Goal: Information Seeking & Learning: Find contact information

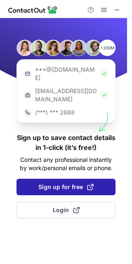
click at [42, 183] on span "Sign up for free" at bounding box center [65, 187] width 55 height 8
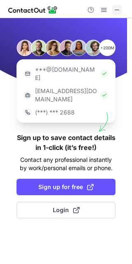
click at [119, 13] on span at bounding box center [117, 10] width 7 height 7
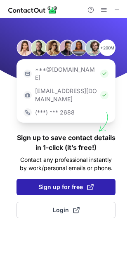
click at [58, 179] on button "Sign up for free" at bounding box center [65, 187] width 99 height 16
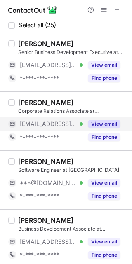
click at [105, 125] on button "View email" at bounding box center [104, 124] width 33 height 8
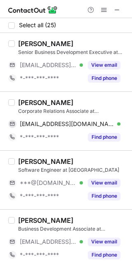
click at [33, 103] on div "Naveen Kumar" at bounding box center [45, 102] width 55 height 8
copy div "Naveen"
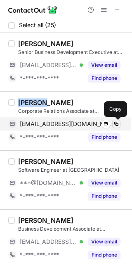
click at [117, 125] on span at bounding box center [116, 124] width 7 height 7
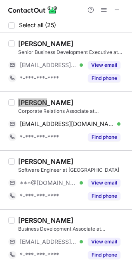
scroll to position [65, 0]
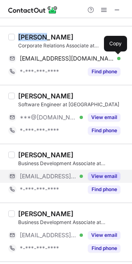
click at [115, 176] on button "View email" at bounding box center [104, 176] width 33 height 8
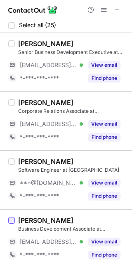
scroll to position [78, 0]
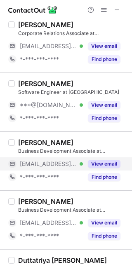
click at [100, 163] on button "View email" at bounding box center [104, 164] width 33 height 8
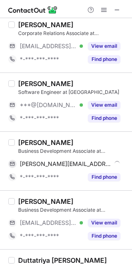
click at [28, 142] on div "Pavan Gowda" at bounding box center [45, 142] width 55 height 8
copy div "Pavan"
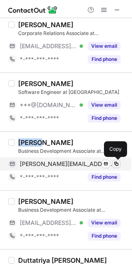
click at [115, 163] on span at bounding box center [116, 164] width 7 height 7
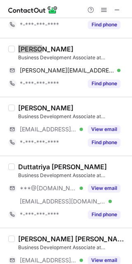
scroll to position [172, 0]
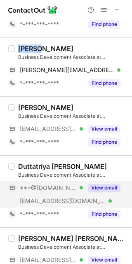
click at [97, 187] on button "View email" at bounding box center [104, 188] width 33 height 8
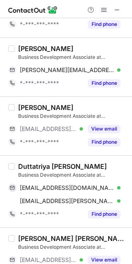
click at [37, 167] on div "Duttatriya Roy" at bounding box center [62, 166] width 89 height 8
copy div "Duttatriya"
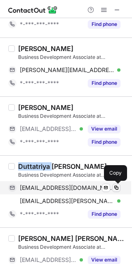
click at [115, 187] on span at bounding box center [116, 187] width 7 height 7
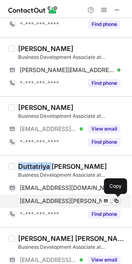
click at [117, 199] on span at bounding box center [116, 201] width 7 height 7
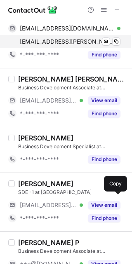
scroll to position [333, 0]
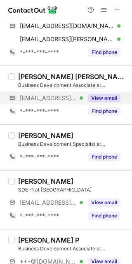
click at [110, 94] on button "View email" at bounding box center [104, 98] width 33 height 8
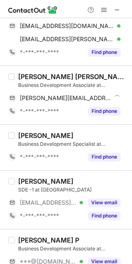
click at [35, 79] on div "Vaibhav Vijay" at bounding box center [72, 76] width 109 height 8
copy div "Vaibhav"
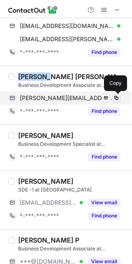
click at [115, 96] on span at bounding box center [116, 98] width 7 height 7
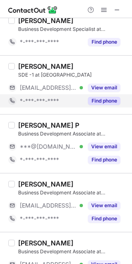
scroll to position [449, 0]
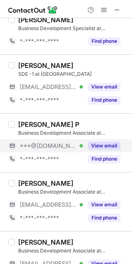
click at [115, 146] on button "View email" at bounding box center [104, 146] width 33 height 8
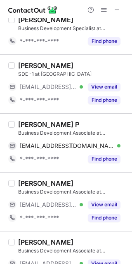
click at [28, 125] on div "Shruthi P" at bounding box center [48, 124] width 61 height 8
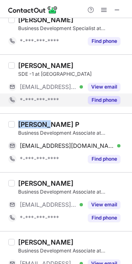
copy div "Shruthi"
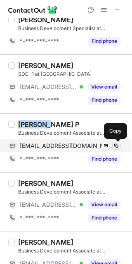
click at [118, 145] on span at bounding box center [116, 145] width 7 height 7
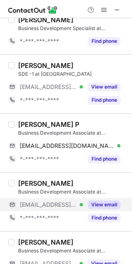
click at [114, 200] on div "View email" at bounding box center [101, 204] width 37 height 13
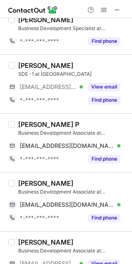
click at [24, 180] on div "Nitin Rana" at bounding box center [45, 183] width 55 height 8
copy div "Nitin"
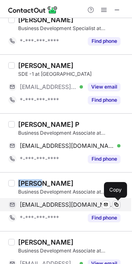
click at [119, 204] on span at bounding box center [116, 204] width 7 height 7
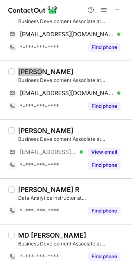
scroll to position [562, 0]
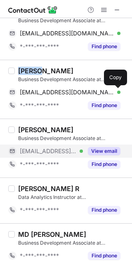
click at [110, 154] on button "View email" at bounding box center [104, 151] width 33 height 8
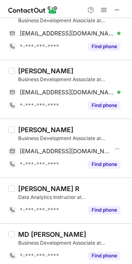
click at [29, 131] on div "Aryan Singh" at bounding box center [45, 130] width 55 height 8
copy div "Aryan"
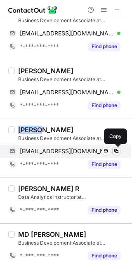
click at [117, 151] on span at bounding box center [116, 151] width 7 height 7
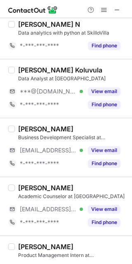
scroll to position [985, 0]
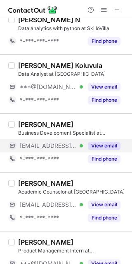
click at [103, 145] on button "View email" at bounding box center [104, 146] width 33 height 8
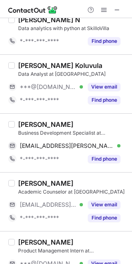
click at [30, 124] on div "Amish Khubele" at bounding box center [45, 124] width 55 height 8
copy div "Amish"
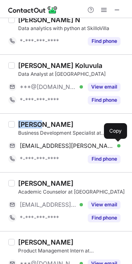
drag, startPoint x: 118, startPoint y: 147, endPoint x: 130, endPoint y: 139, distance: 14.5
click at [118, 147] on span at bounding box center [116, 145] width 7 height 7
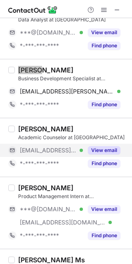
scroll to position [1041, 0]
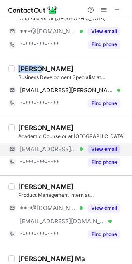
click at [111, 151] on button "View email" at bounding box center [104, 149] width 33 height 8
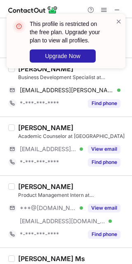
click at [28, 128] on div "Jaya Mandal" at bounding box center [45, 128] width 55 height 8
copy div "Jaya"
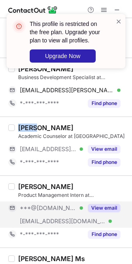
click at [109, 206] on button "View email" at bounding box center [104, 208] width 33 height 8
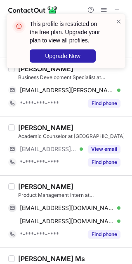
click at [24, 186] on div "Yash Sharma" at bounding box center [45, 186] width 55 height 8
copy div "Yash"
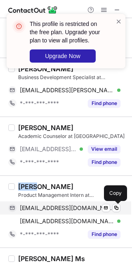
drag, startPoint x: 116, startPoint y: 206, endPoint x: 121, endPoint y: 203, distance: 5.4
click at [116, 206] on span at bounding box center [116, 208] width 7 height 7
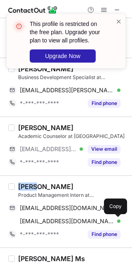
drag, startPoint x: 120, startPoint y: 219, endPoint x: 129, endPoint y: 202, distance: 19.9
click at [118, 222] on button at bounding box center [116, 221] width 8 height 8
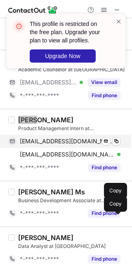
scroll to position [1175, 0]
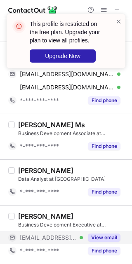
click at [112, 240] on button "View email" at bounding box center [104, 237] width 33 height 8
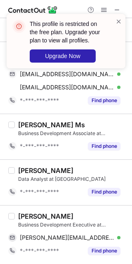
click at [38, 216] on div "Likhitha L Mahesh" at bounding box center [45, 216] width 55 height 8
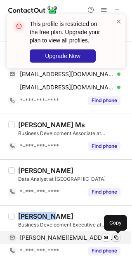
click at [116, 238] on span at bounding box center [116, 237] width 7 height 7
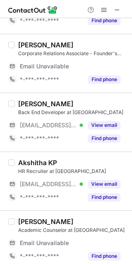
scroll to position [58, 0]
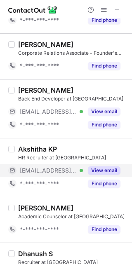
click at [106, 169] on button "View email" at bounding box center [104, 170] width 33 height 8
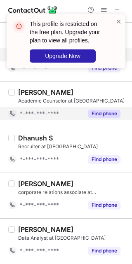
scroll to position [0, 0]
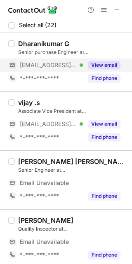
click at [103, 65] on button "View email" at bounding box center [104, 65] width 33 height 8
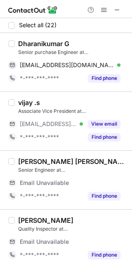
click at [38, 42] on div "Dharanikumar G" at bounding box center [43, 44] width 51 height 8
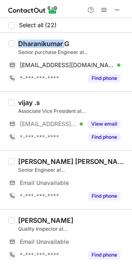
click at [38, 42] on div "Dharanikumar G" at bounding box center [43, 44] width 51 height 8
copy div "Dharanikumar"
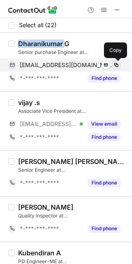
click at [116, 64] on span at bounding box center [116, 65] width 7 height 7
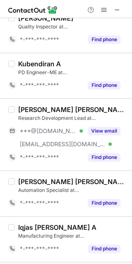
scroll to position [190, 0]
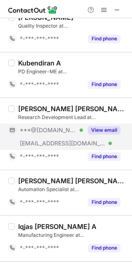
click at [112, 128] on button "View email" at bounding box center [104, 130] width 33 height 8
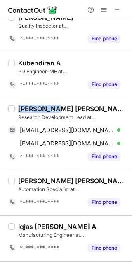
drag, startPoint x: 49, startPoint y: 106, endPoint x: 6, endPoint y: 103, distance: 42.9
click at [6, 103] on div "Dr. Dinesh Kumar Basker Research Development Lead at TDCONNEX(CHENNAI) PRIVATE …" at bounding box center [66, 134] width 132 height 72
copy div "Dr. Dinesh"
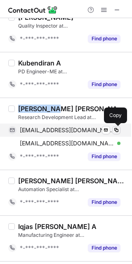
click at [118, 130] on span at bounding box center [116, 130] width 7 height 7
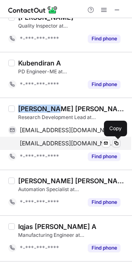
click at [118, 143] on span at bounding box center [116, 143] width 7 height 7
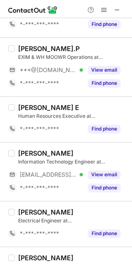
scroll to position [623, 0]
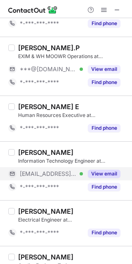
click at [96, 173] on button "View email" at bounding box center [104, 174] width 33 height 8
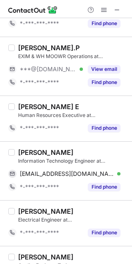
click at [22, 149] on div "Ranjith Selvaraj" at bounding box center [45, 152] width 55 height 8
copy div "Ranjith"
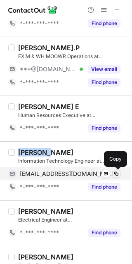
click at [118, 172] on span at bounding box center [116, 173] width 7 height 7
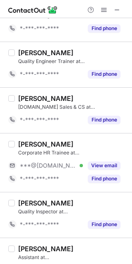
scroll to position [853, 0]
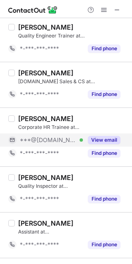
click at [107, 137] on button "View email" at bounding box center [104, 140] width 33 height 8
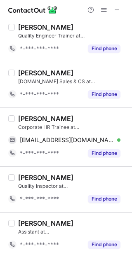
click at [21, 119] on div "Sanjay V" at bounding box center [45, 118] width 55 height 8
copy div "Sanjay"
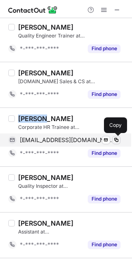
click at [119, 138] on span at bounding box center [116, 140] width 7 height 7
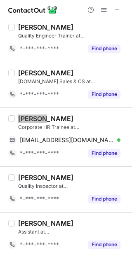
scroll to position [893, 0]
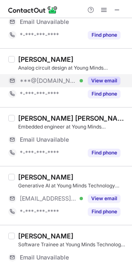
scroll to position [44, 0]
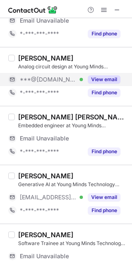
click at [99, 79] on button "View email" at bounding box center [104, 79] width 33 height 8
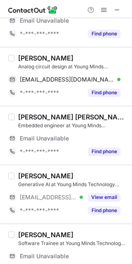
click at [27, 56] on div "[PERSON_NAME]" at bounding box center [45, 58] width 55 height 8
copy div "[PERSON_NAME]"
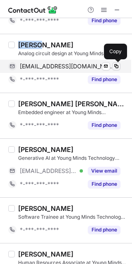
click at [116, 65] on span at bounding box center [116, 66] width 7 height 7
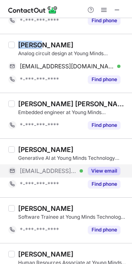
click at [96, 173] on button "View email" at bounding box center [104, 171] width 33 height 8
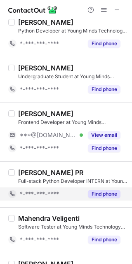
scroll to position [977, 0]
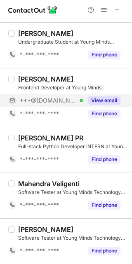
click at [101, 98] on button "View email" at bounding box center [104, 100] width 33 height 8
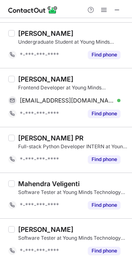
click at [27, 77] on div "Chinni Krishna Eragaraju" at bounding box center [45, 79] width 55 height 8
click at [27, 78] on div "Chinni Krishna Eragaraju" at bounding box center [45, 79] width 55 height 8
copy div "Chinni"
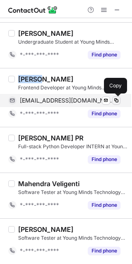
click at [116, 99] on span at bounding box center [116, 100] width 7 height 7
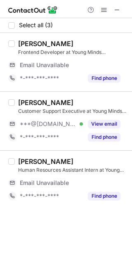
scroll to position [0, 0]
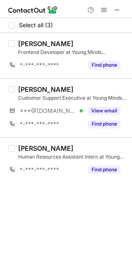
click at [107, 103] on div "Pujari Alekhya Customer Support Executive at Young Minds Technology Solutions P…" at bounding box center [71, 107] width 112 height 45
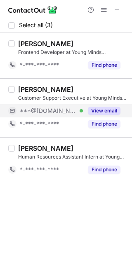
click at [105, 110] on button "View email" at bounding box center [104, 111] width 33 height 8
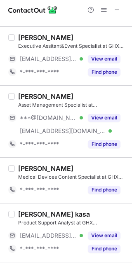
scroll to position [812, 0]
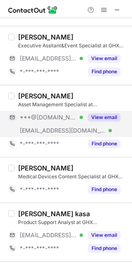
click at [110, 117] on button "View email" at bounding box center [104, 117] width 33 height 8
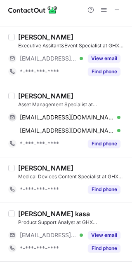
click at [27, 98] on div "[PERSON_NAME]" at bounding box center [45, 96] width 55 height 8
copy div "Nikhil"
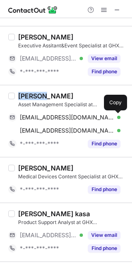
drag, startPoint x: 116, startPoint y: 115, endPoint x: 131, endPoint y: 116, distance: 15.3
click at [116, 115] on span at bounding box center [116, 117] width 7 height 7
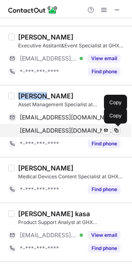
click at [114, 132] on span at bounding box center [116, 130] width 7 height 7
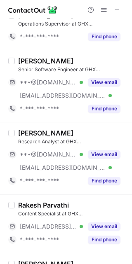
scroll to position [1131, 0]
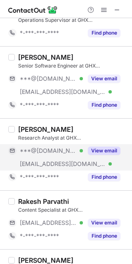
click at [110, 154] on button "View email" at bounding box center [104, 151] width 33 height 8
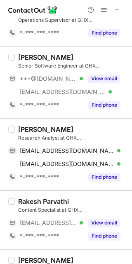
click at [29, 130] on div "[PERSON_NAME]" at bounding box center [45, 129] width 55 height 8
copy div "Sneha"
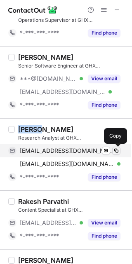
click at [116, 148] on span at bounding box center [116, 150] width 7 height 7
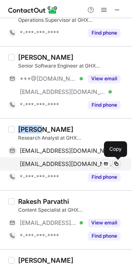
click at [116, 163] on span at bounding box center [116, 164] width 7 height 7
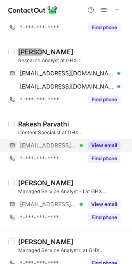
scroll to position [1222, 0]
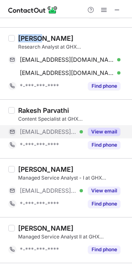
click at [98, 128] on button "View email" at bounding box center [104, 132] width 33 height 8
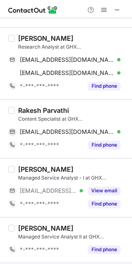
click at [34, 109] on div "Rakesh Parvathi" at bounding box center [43, 110] width 51 height 8
copy div "Rakesh"
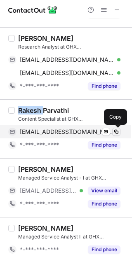
click at [116, 130] on span at bounding box center [116, 131] width 7 height 7
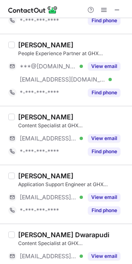
scroll to position [0, 0]
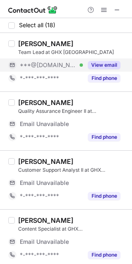
click at [101, 63] on button "View email" at bounding box center [104, 65] width 33 height 8
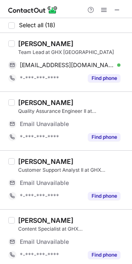
click at [29, 47] on div "Mantena Sairam" at bounding box center [45, 44] width 55 height 8
copy div "Mantena"
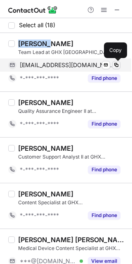
click at [116, 63] on span at bounding box center [116, 65] width 7 height 7
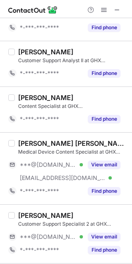
scroll to position [103, 0]
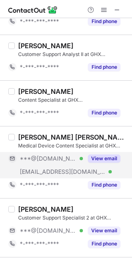
click at [103, 155] on button "View email" at bounding box center [104, 158] width 33 height 8
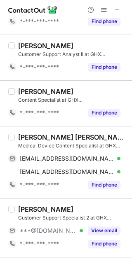
click at [31, 133] on div "Ramya sree Yeturu" at bounding box center [72, 137] width 109 height 8
copy div "Ramya"
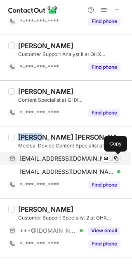
click at [118, 160] on span at bounding box center [116, 158] width 7 height 7
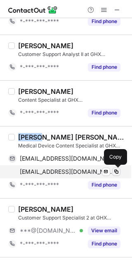
click at [114, 170] on span at bounding box center [116, 171] width 7 height 7
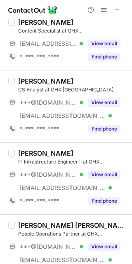
scroll to position [353, 0]
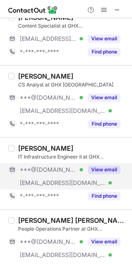
click at [114, 168] on button "View email" at bounding box center [104, 170] width 33 height 8
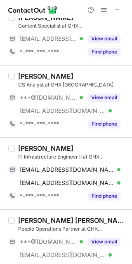
click at [26, 147] on div "Gauri Itankar" at bounding box center [45, 148] width 55 height 8
copy div "Gauri"
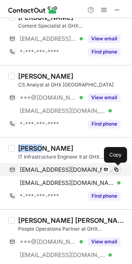
click at [116, 170] on span at bounding box center [116, 169] width 7 height 7
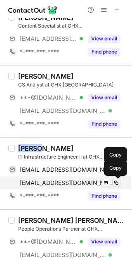
click at [117, 182] on span at bounding box center [116, 183] width 7 height 7
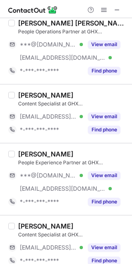
scroll to position [555, 0]
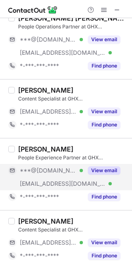
click at [108, 173] on button "View email" at bounding box center [104, 170] width 33 height 8
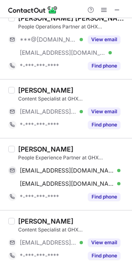
click at [31, 145] on div "Deepika Choudhary" at bounding box center [45, 149] width 55 height 8
copy div "Deepika"
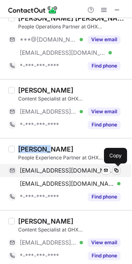
click at [118, 170] on span at bounding box center [116, 170] width 7 height 7
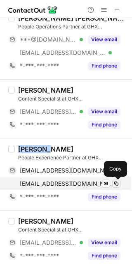
click at [116, 183] on span at bounding box center [116, 183] width 7 height 7
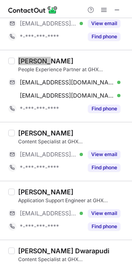
scroll to position [644, 0]
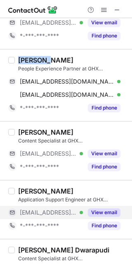
click at [107, 208] on button "View email" at bounding box center [104, 212] width 33 height 8
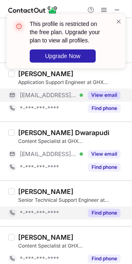
scroll to position [754, 0]
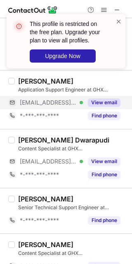
click at [88, 104] on button "View email" at bounding box center [104, 102] width 33 height 8
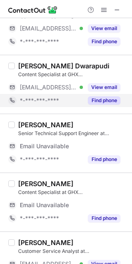
scroll to position [830, 0]
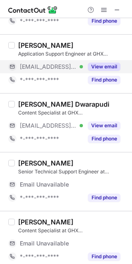
click at [108, 68] on button "View email" at bounding box center [104, 67] width 33 height 8
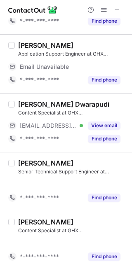
scroll to position [790, 0]
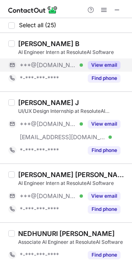
click at [113, 57] on div "Sundarraj B AI Engineer Intern at ResoluteAI Software ***@gmail.com Verified Vi…" at bounding box center [71, 62] width 112 height 45
click at [110, 62] on button "View email" at bounding box center [104, 65] width 33 height 8
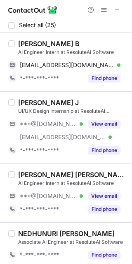
click at [33, 41] on div "Sundarraj B" at bounding box center [48, 44] width 61 height 8
copy div "Sundarraj"
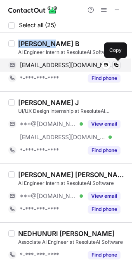
click at [115, 63] on span at bounding box center [116, 65] width 7 height 7
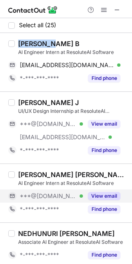
click at [105, 196] on button "View email" at bounding box center [104, 196] width 33 height 8
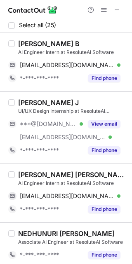
click at [23, 176] on div "Atul Kumar Singh" at bounding box center [72, 174] width 109 height 8
copy div "Atul"
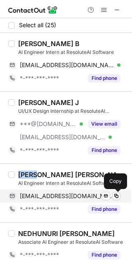
click at [117, 196] on span at bounding box center [116, 196] width 7 height 7
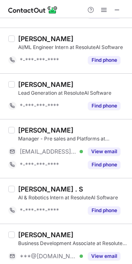
scroll to position [359, 0]
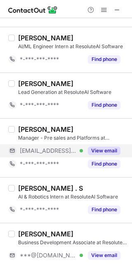
click at [102, 152] on button "View email" at bounding box center [104, 151] width 33 height 8
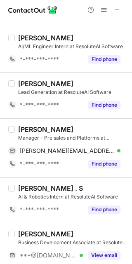
click at [25, 126] on div "Jesal Shah" at bounding box center [45, 129] width 55 height 8
copy div "Jesal"
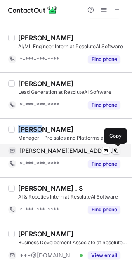
click at [114, 149] on span at bounding box center [116, 150] width 7 height 7
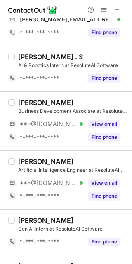
scroll to position [494, 0]
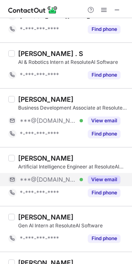
click at [96, 182] on button "View email" at bounding box center [104, 179] width 33 height 8
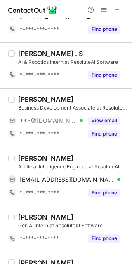
click at [29, 161] on div "Khushi Chadha" at bounding box center [45, 158] width 55 height 8
click at [29, 160] on div "Khushi Chadha" at bounding box center [45, 158] width 55 height 8
copy div "Khushi"
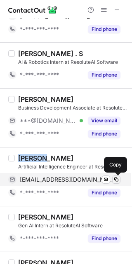
click at [114, 179] on span at bounding box center [116, 179] width 7 height 7
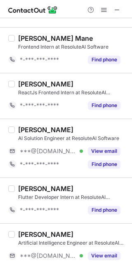
scroll to position [1007, 0]
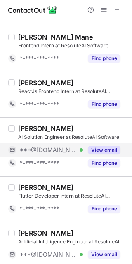
click at [107, 153] on button "View email" at bounding box center [104, 150] width 33 height 8
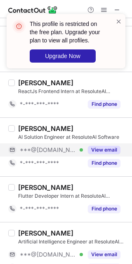
scroll to position [1069, 0]
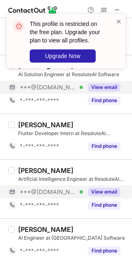
click at [98, 194] on button "View email" at bounding box center [104, 192] width 33 height 8
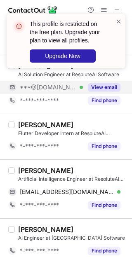
click at [26, 167] on div "Tanya Tomar" at bounding box center [45, 170] width 55 height 8
copy div "Tanya"
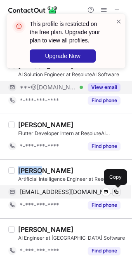
click at [119, 191] on button at bounding box center [116, 192] width 8 height 8
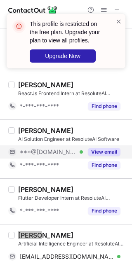
scroll to position [978, 0]
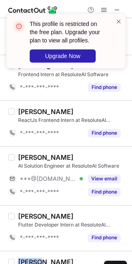
click at [21, 154] on div "Siri K S" at bounding box center [45, 157] width 55 height 8
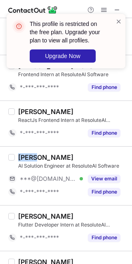
click at [21, 154] on div "Siri K S" at bounding box center [45, 157] width 55 height 8
copy div "Siri"
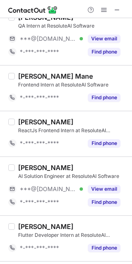
scroll to position [977, 0]
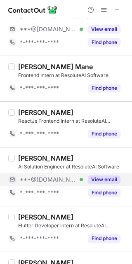
click at [96, 180] on button "View email" at bounding box center [104, 179] width 33 height 8
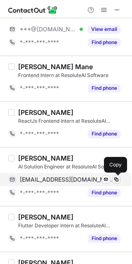
click at [117, 180] on span at bounding box center [116, 179] width 7 height 7
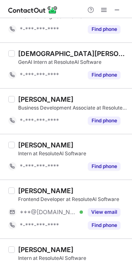
scroll to position [226, 0]
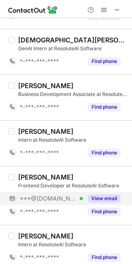
click at [104, 197] on button "View email" at bounding box center [104, 198] width 33 height 8
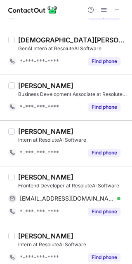
click at [31, 176] on div "Krishnanshu Jaiswal" at bounding box center [45, 177] width 55 height 8
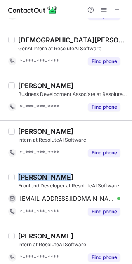
click at [31, 176] on div "Krishnanshu Jaiswal" at bounding box center [45, 177] width 55 height 8
copy div "Krishnanshu"
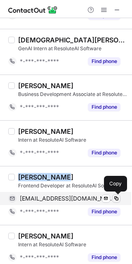
click at [119, 197] on span at bounding box center [116, 198] width 7 height 7
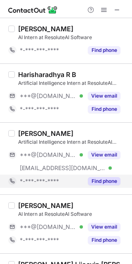
scroll to position [534, 0]
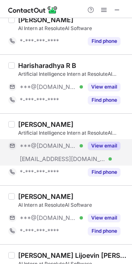
click at [105, 149] on button "View email" at bounding box center [104, 146] width 33 height 8
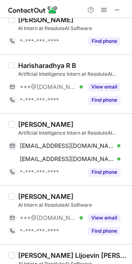
click at [26, 126] on div "Karan Desai" at bounding box center [45, 124] width 55 height 8
copy div "Karan"
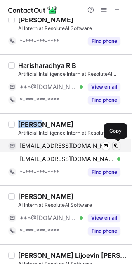
click at [116, 147] on span at bounding box center [116, 145] width 7 height 7
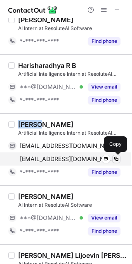
click at [117, 157] on span at bounding box center [116, 159] width 7 height 7
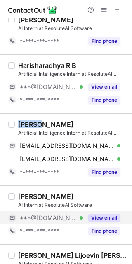
click at [114, 219] on button "View email" at bounding box center [104, 218] width 33 height 8
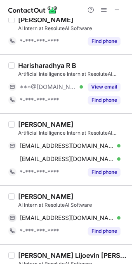
click at [30, 200] on div "Saurav Kumar" at bounding box center [45, 196] width 55 height 8
copy div "Saurav"
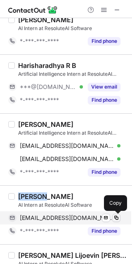
click at [117, 217] on span at bounding box center [116, 218] width 7 height 7
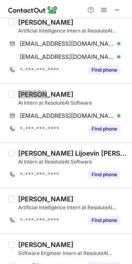
scroll to position [664, 0]
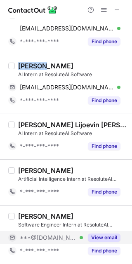
click at [97, 238] on button "View email" at bounding box center [104, 237] width 33 height 8
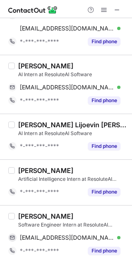
click at [29, 217] on div "Mukul Kumar" at bounding box center [45, 216] width 55 height 8
copy div "Mukul"
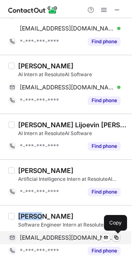
click at [117, 239] on span at bounding box center [116, 237] width 7 height 7
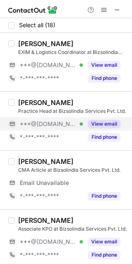
click at [105, 125] on button "View email" at bounding box center [104, 124] width 33 height 8
click at [111, 121] on button "View email" at bounding box center [104, 124] width 33 height 8
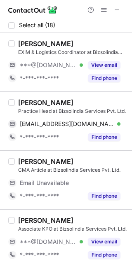
click at [40, 102] on div "[PERSON_NAME]" at bounding box center [45, 102] width 55 height 8
copy div "[PERSON_NAME]"
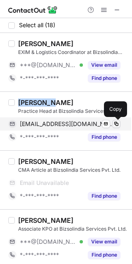
click at [117, 124] on span at bounding box center [116, 124] width 7 height 7
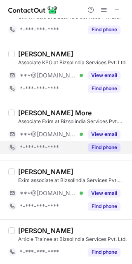
scroll to position [182, 0]
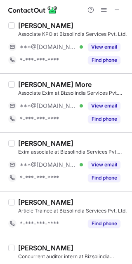
click at [105, 156] on div "Priyanka Raut Exim associate at Bizsolindia Services Pvt. Ltd. ***@gmail.com Ve…" at bounding box center [71, 161] width 112 height 45
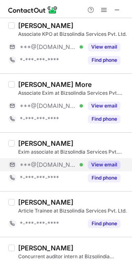
click at [101, 163] on button "View email" at bounding box center [104, 165] width 33 height 8
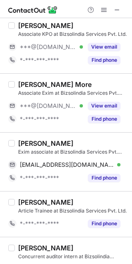
click at [29, 144] on div "Priyanka Raut" at bounding box center [45, 143] width 55 height 8
copy div "Priyanka"
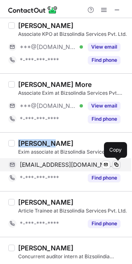
click at [117, 163] on span at bounding box center [116, 164] width 7 height 7
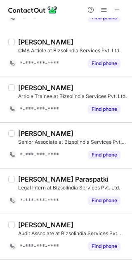
scroll to position [657, 0]
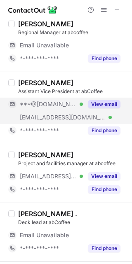
scroll to position [80, 0]
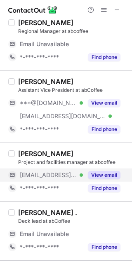
click at [106, 177] on button "View email" at bounding box center [104, 175] width 33 height 8
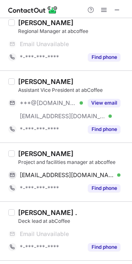
click at [40, 152] on div "[PERSON_NAME]" at bounding box center [45, 153] width 55 height 8
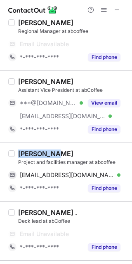
click at [40, 152] on div "[PERSON_NAME]" at bounding box center [45, 153] width 55 height 8
copy div "Udhayanan"
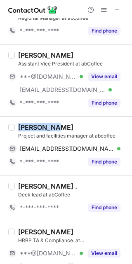
scroll to position [67, 0]
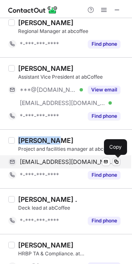
click at [116, 161] on span at bounding box center [116, 162] width 7 height 7
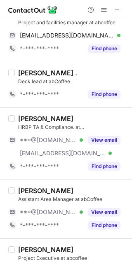
scroll to position [194, 0]
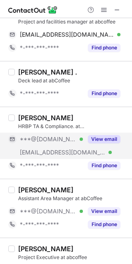
click at [104, 140] on button "View email" at bounding box center [104, 139] width 33 height 8
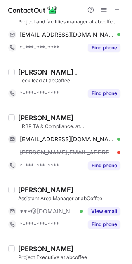
click at [32, 117] on div "[PERSON_NAME]" at bounding box center [45, 118] width 55 height 8
copy div "[PERSON_NAME]"
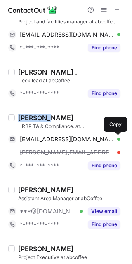
drag, startPoint x: 115, startPoint y: 137, endPoint x: 131, endPoint y: 134, distance: 15.4
click at [115, 137] on span at bounding box center [116, 139] width 7 height 7
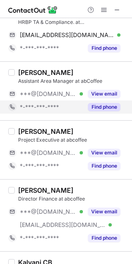
scroll to position [299, 0]
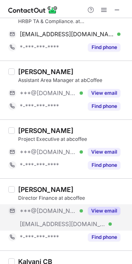
click at [104, 210] on button "View email" at bounding box center [104, 211] width 33 height 8
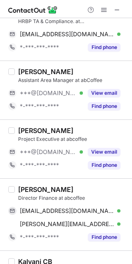
click at [30, 189] on div "Rajkishor Jaiswal" at bounding box center [45, 189] width 55 height 8
copy div "Rajkishor"
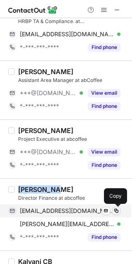
click at [114, 210] on span at bounding box center [116, 211] width 7 height 7
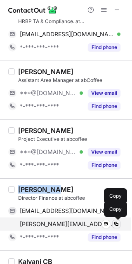
drag, startPoint x: 116, startPoint y: 225, endPoint x: 118, endPoint y: 220, distance: 5.0
click at [116, 225] on span at bounding box center [116, 224] width 7 height 7
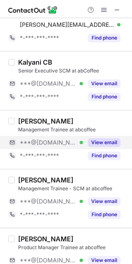
scroll to position [502, 0]
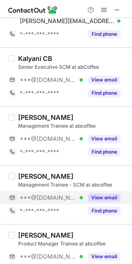
click at [101, 194] on button "View email" at bounding box center [104, 198] width 33 height 8
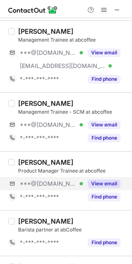
scroll to position [615, 0]
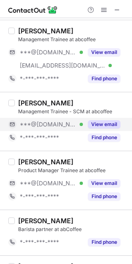
click at [103, 122] on button "View email" at bounding box center [104, 124] width 33 height 8
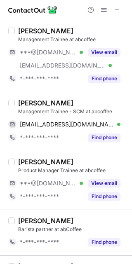
click at [22, 99] on div "Krati Pandya" at bounding box center [45, 103] width 55 height 8
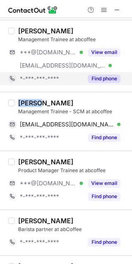
copy div "Krati"
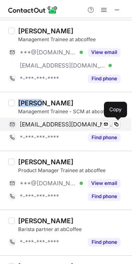
click at [119, 124] on span at bounding box center [116, 124] width 7 height 7
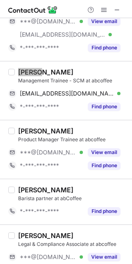
scroll to position [646, 0]
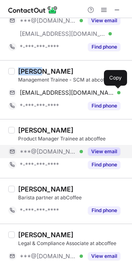
drag, startPoint x: 107, startPoint y: 151, endPoint x: 103, endPoint y: 149, distance: 4.8
click at [107, 151] on button "View email" at bounding box center [104, 151] width 33 height 8
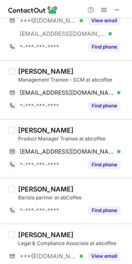
click at [29, 131] on div "Rahul Perumal" at bounding box center [45, 130] width 55 height 8
copy div "Rahul"
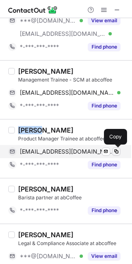
click at [116, 151] on span at bounding box center [116, 151] width 7 height 7
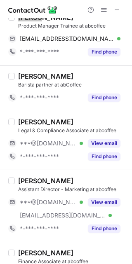
scroll to position [760, 0]
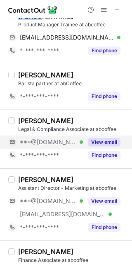
click at [107, 143] on button "View email" at bounding box center [104, 142] width 33 height 8
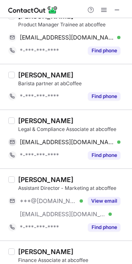
click at [30, 117] on div "Aditya Luthra" at bounding box center [45, 121] width 55 height 8
copy div "Aditya"
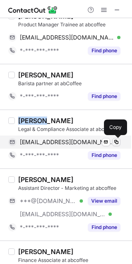
click at [114, 142] on span at bounding box center [116, 142] width 7 height 7
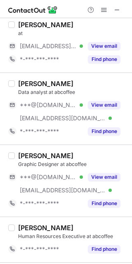
scroll to position [1033, 0]
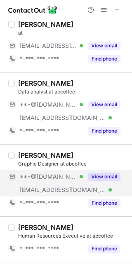
click at [105, 176] on button "View email" at bounding box center [104, 177] width 33 height 8
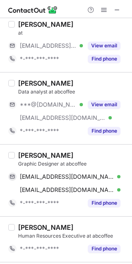
click at [34, 154] on div "SHWETA SINGH" at bounding box center [45, 155] width 55 height 8
copy div "SHWETA"
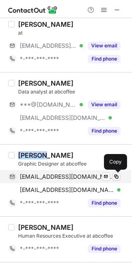
click at [117, 176] on span at bounding box center [116, 176] width 7 height 7
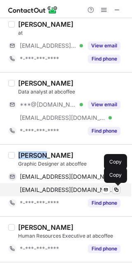
click at [117, 189] on span at bounding box center [116, 190] width 7 height 7
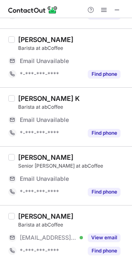
scroll to position [0, 0]
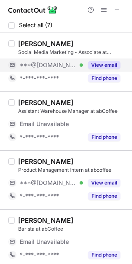
click at [100, 64] on button "View email" at bounding box center [104, 65] width 33 height 8
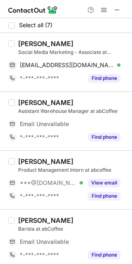
click at [26, 40] on div "Aditi Sharma" at bounding box center [45, 44] width 55 height 8
copy div "Aditi"
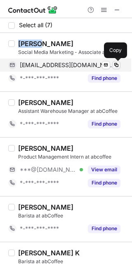
click at [118, 66] on span at bounding box center [116, 65] width 7 height 7
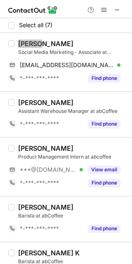
scroll to position [128, 0]
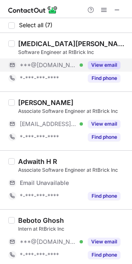
click at [108, 67] on button "View email" at bounding box center [104, 65] width 33 height 8
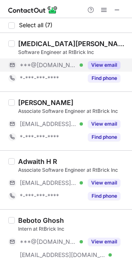
click at [103, 63] on button "View email" at bounding box center [104, 65] width 33 height 8
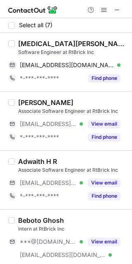
click at [26, 44] on div "[MEDICAL_DATA][PERSON_NAME]" at bounding box center [72, 44] width 109 height 8
copy div "[MEDICAL_DATA]"
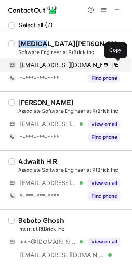
click at [114, 65] on span at bounding box center [116, 65] width 7 height 7
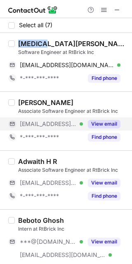
click at [104, 123] on button "View email" at bounding box center [104, 124] width 33 height 8
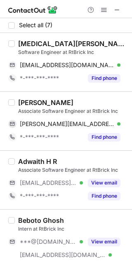
click at [27, 99] on div "[PERSON_NAME]" at bounding box center [45, 102] width 55 height 8
click at [26, 99] on div "[PERSON_NAME]" at bounding box center [45, 102] width 55 height 8
copy div "[PERSON_NAME]"
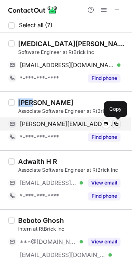
click at [116, 126] on span at bounding box center [116, 124] width 7 height 7
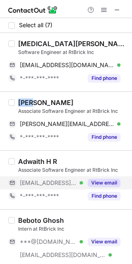
click at [102, 180] on button "View email" at bounding box center [104, 183] width 33 height 8
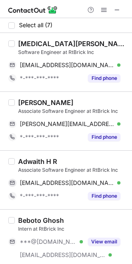
click at [35, 160] on div "Adwaith H R" at bounding box center [37, 161] width 39 height 8
copy div "Adwaith"
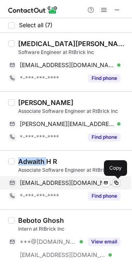
drag, startPoint x: 117, startPoint y: 182, endPoint x: 126, endPoint y: 170, distance: 15.9
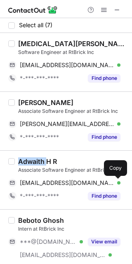
click at [117, 183] on span at bounding box center [116, 183] width 7 height 7
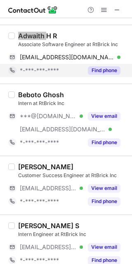
scroll to position [128, 0]
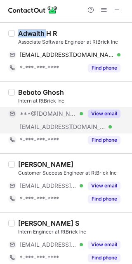
click at [101, 111] on button "View email" at bounding box center [104, 114] width 33 height 8
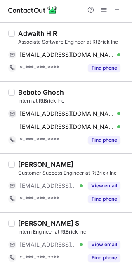
click at [24, 93] on div "Beboto Ghosh" at bounding box center [41, 92] width 46 height 8
copy div "Beboto"
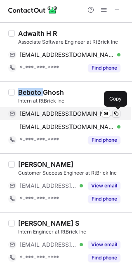
click at [119, 115] on span at bounding box center [116, 113] width 7 height 7
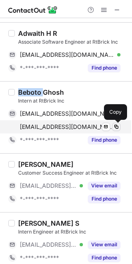
click at [113, 124] on span at bounding box center [116, 127] width 7 height 7
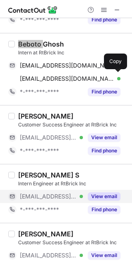
scroll to position [194, 0]
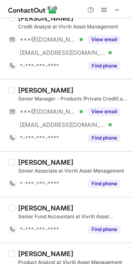
scroll to position [321, 0]
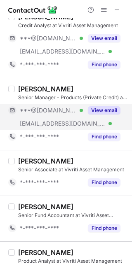
click at [101, 106] on button "View email" at bounding box center [104, 110] width 33 height 8
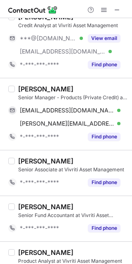
click at [26, 89] on div "[PERSON_NAME]" at bounding box center [45, 89] width 55 height 8
copy div "[PERSON_NAME]"
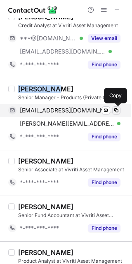
click at [112, 107] on button at bounding box center [116, 110] width 8 height 8
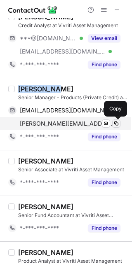
click at [115, 124] on span at bounding box center [116, 123] width 7 height 7
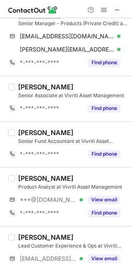
scroll to position [397, 0]
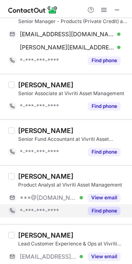
click at [104, 204] on div "Find phone" at bounding box center [101, 210] width 37 height 13
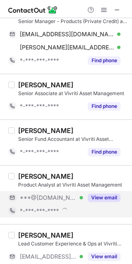
click at [106, 194] on button "View email" at bounding box center [104, 198] width 33 height 8
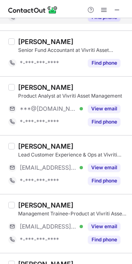
scroll to position [501, 0]
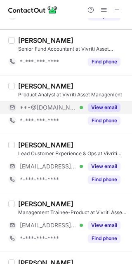
click at [105, 110] on button "View email" at bounding box center [104, 107] width 33 height 8
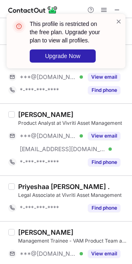
scroll to position [828, 0]
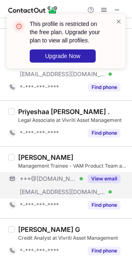
click at [113, 177] on button "View email" at bounding box center [104, 179] width 33 height 8
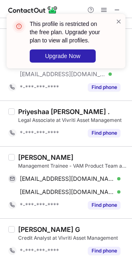
click at [30, 152] on div "[PERSON_NAME] Management Trainee - VAM Product Team at Vivriti Asset Management…" at bounding box center [66, 182] width 132 height 72
copy div "Pankaj"
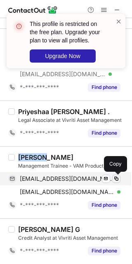
click at [117, 178] on span at bounding box center [116, 178] width 7 height 7
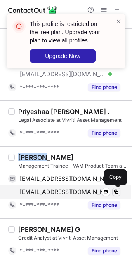
click at [117, 192] on span at bounding box center [116, 192] width 7 height 7
